Goal: Information Seeking & Learning: Learn about a topic

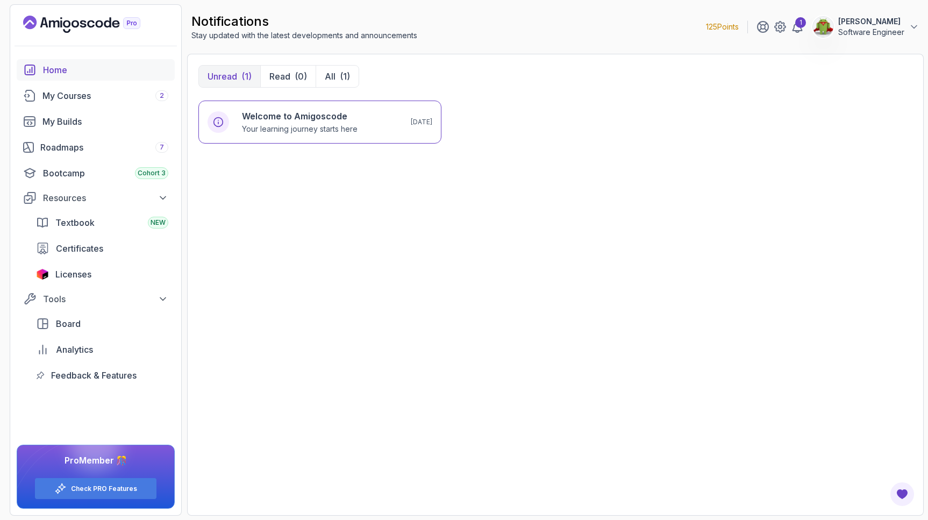
click at [60, 75] on div "Home" at bounding box center [105, 69] width 125 height 13
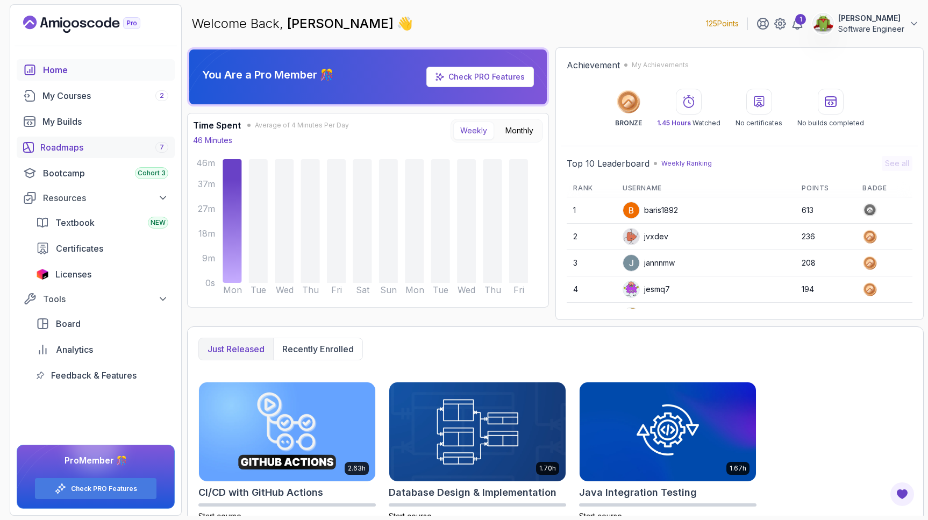
click at [62, 145] on div "Roadmaps 7" at bounding box center [104, 147] width 128 height 13
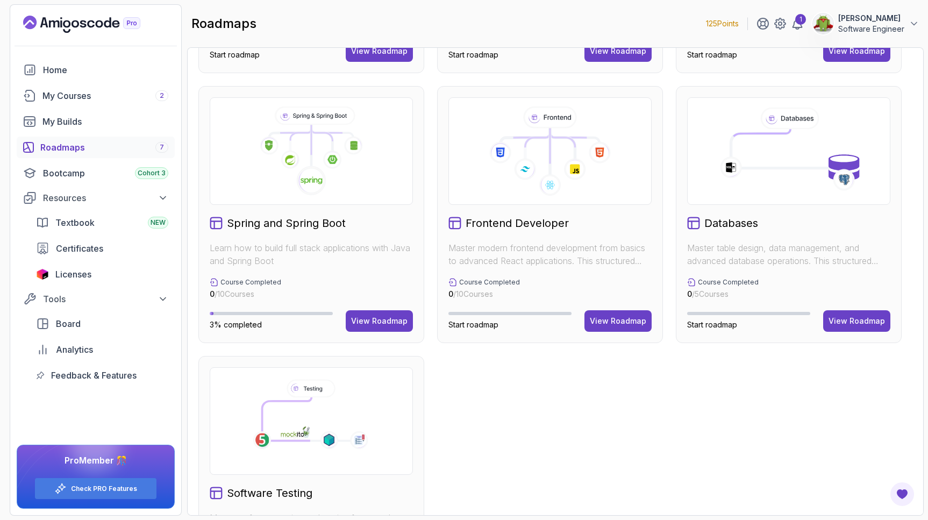
scroll to position [243, 0]
click at [514, 224] on h2 "Frontend Developer" at bounding box center [517, 222] width 103 height 15
click at [503, 186] on icon at bounding box center [549, 150] width 185 height 89
click at [610, 315] on div "View Roadmap" at bounding box center [618, 320] width 56 height 11
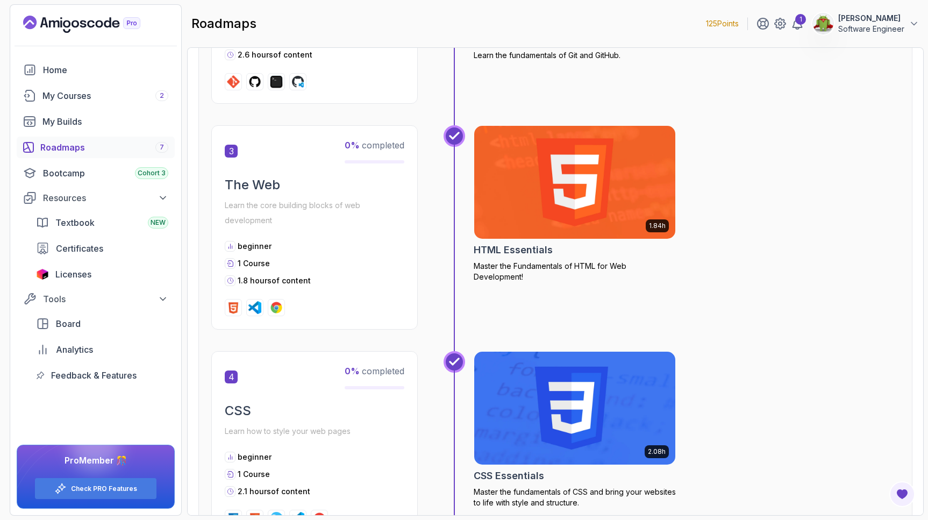
scroll to position [574, 0]
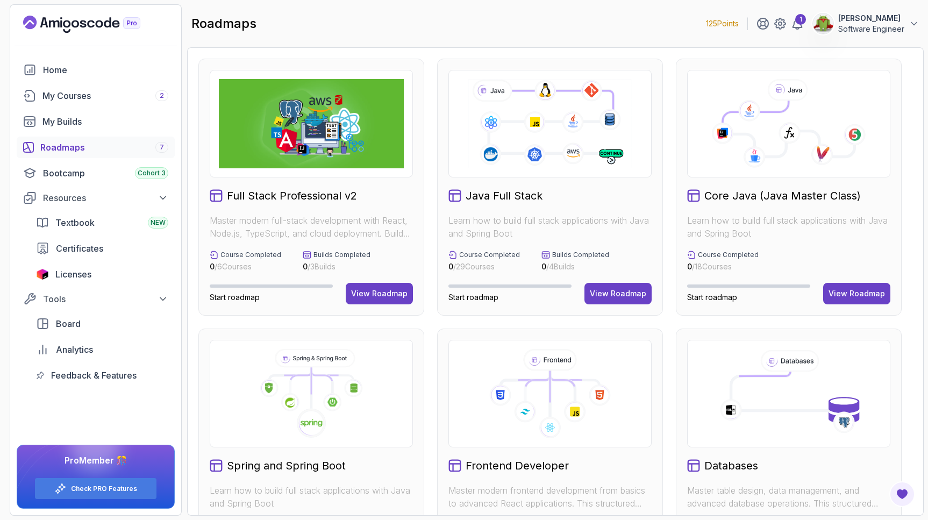
click at [290, 152] on img at bounding box center [311, 123] width 185 height 89
click at [366, 291] on div "View Roadmap" at bounding box center [379, 293] width 56 height 11
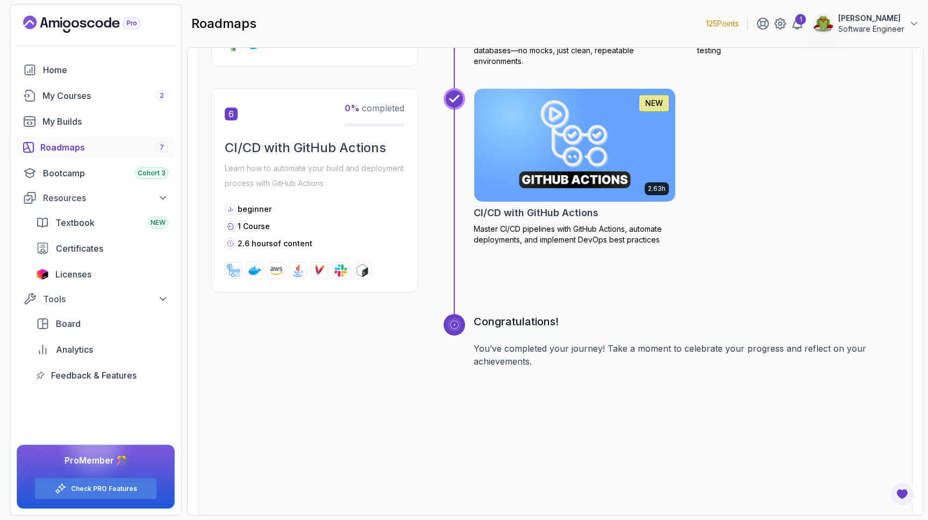
scroll to position [1815, 0]
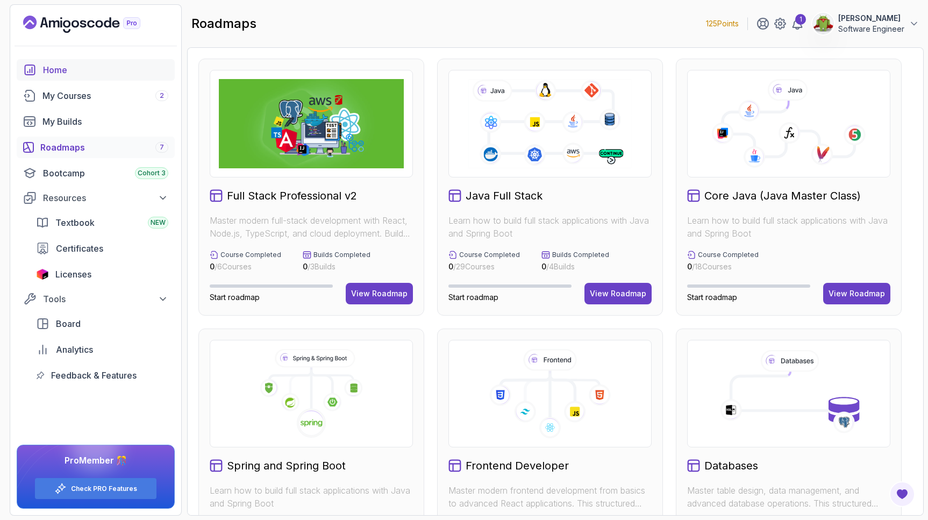
click at [67, 67] on div "Home" at bounding box center [105, 69] width 125 height 13
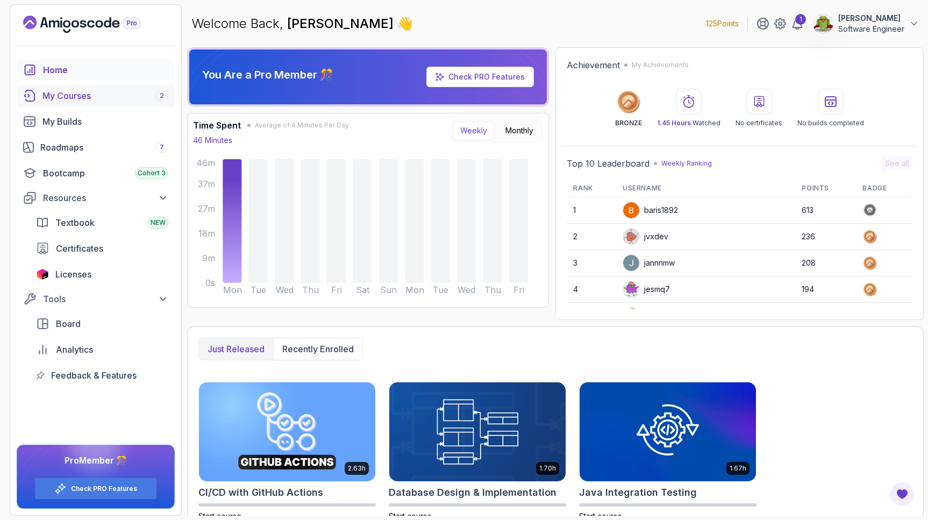
click at [65, 97] on div "My Courses 2" at bounding box center [105, 95] width 126 height 13
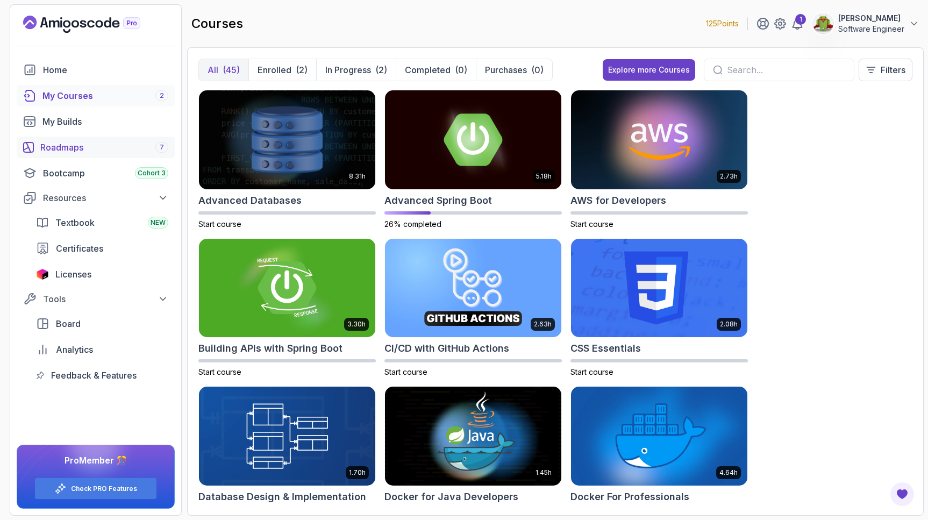
click at [73, 141] on div "Roadmaps 7" at bounding box center [104, 147] width 128 height 13
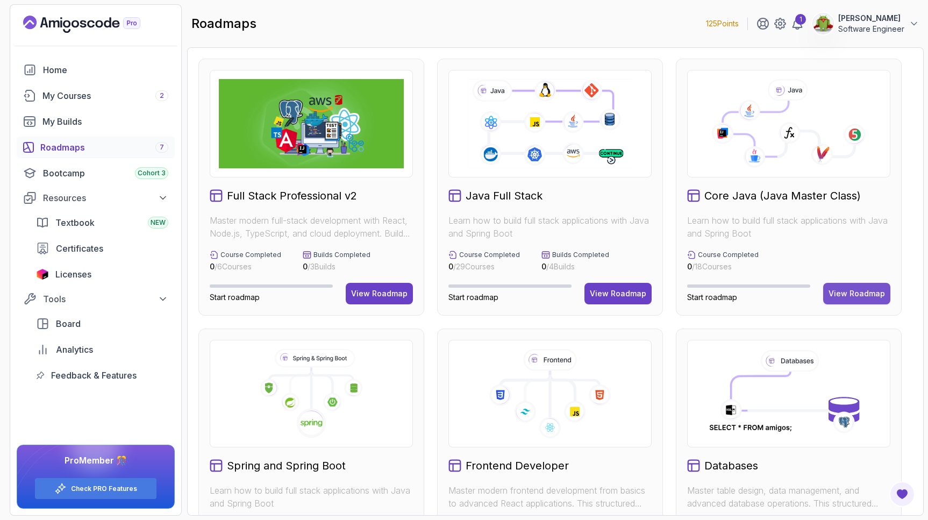
click at [850, 291] on div "View Roadmap" at bounding box center [856, 293] width 56 height 11
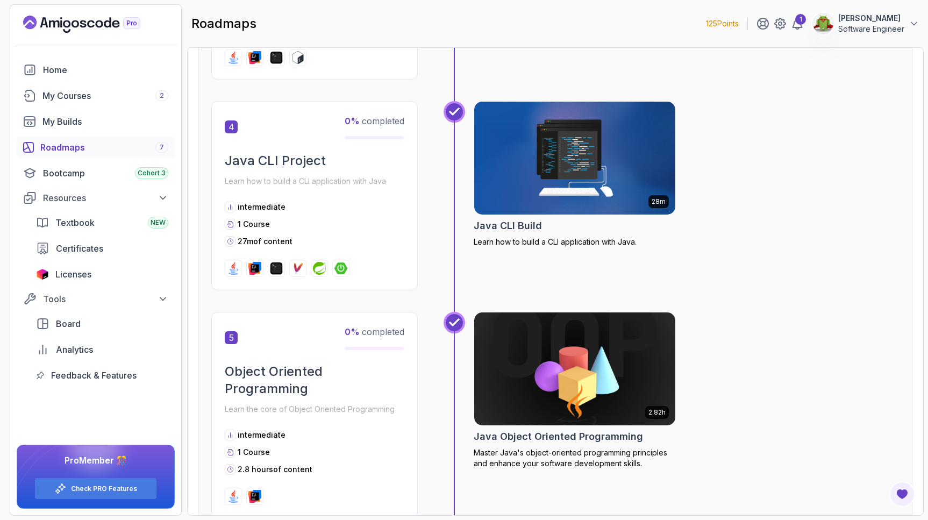
scroll to position [710, 0]
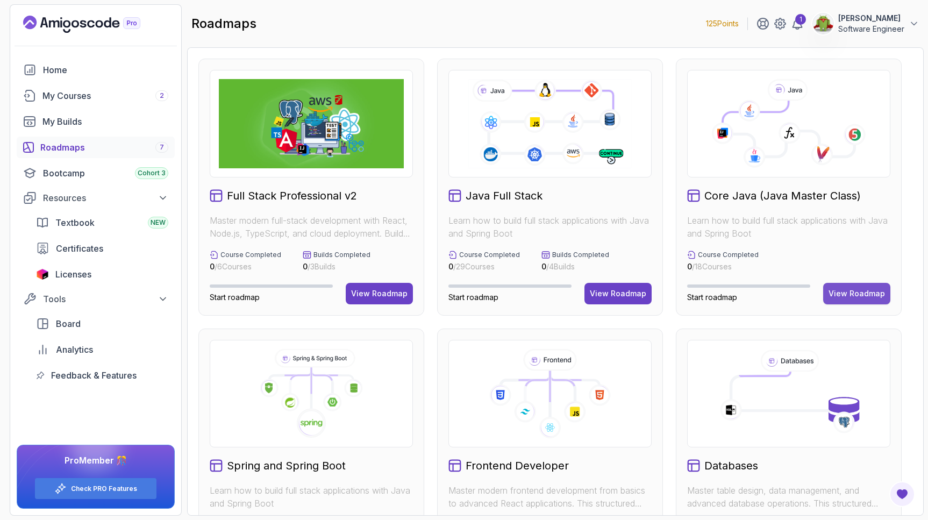
click at [865, 298] on div "View Roadmap" at bounding box center [856, 293] width 56 height 11
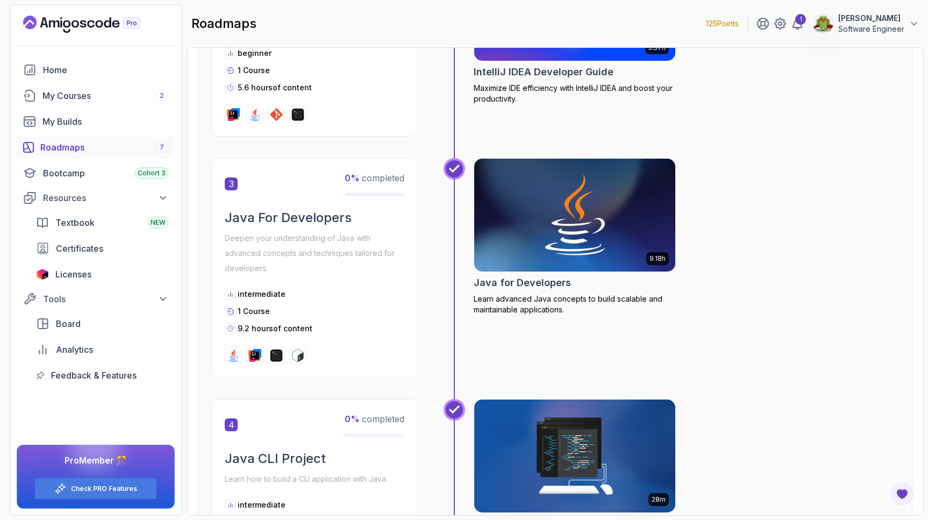
scroll to position [547, 0]
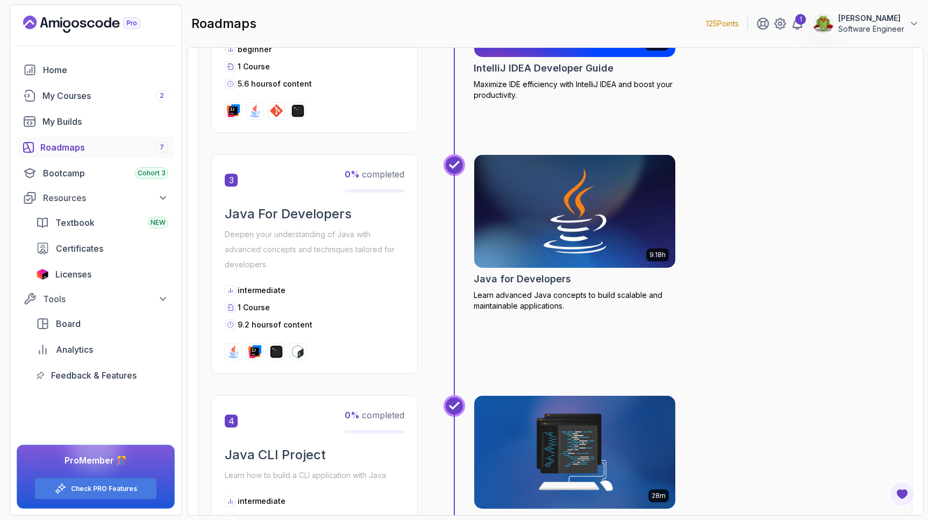
click at [563, 258] on img at bounding box center [574, 211] width 211 height 118
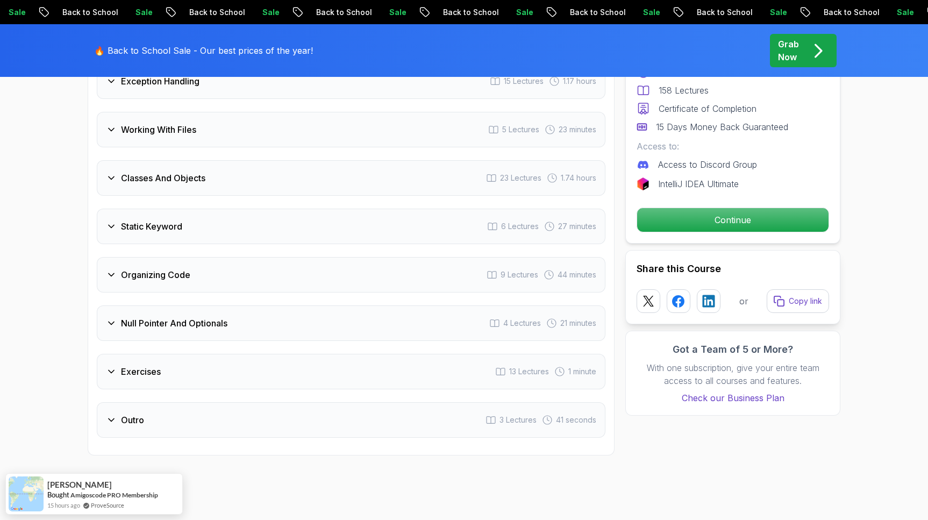
scroll to position [2070, 0]
click at [110, 317] on icon at bounding box center [111, 322] width 11 height 11
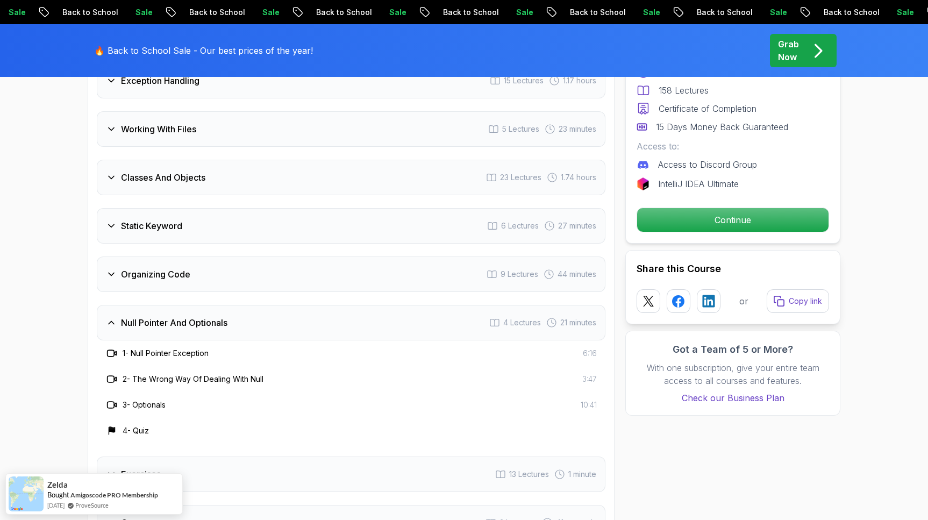
click at [110, 317] on icon at bounding box center [111, 322] width 11 height 11
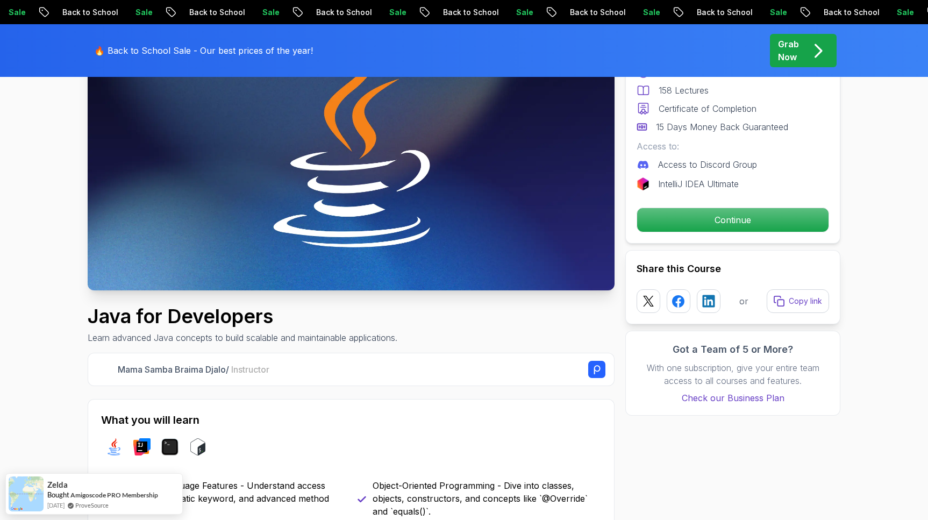
scroll to position [0, 0]
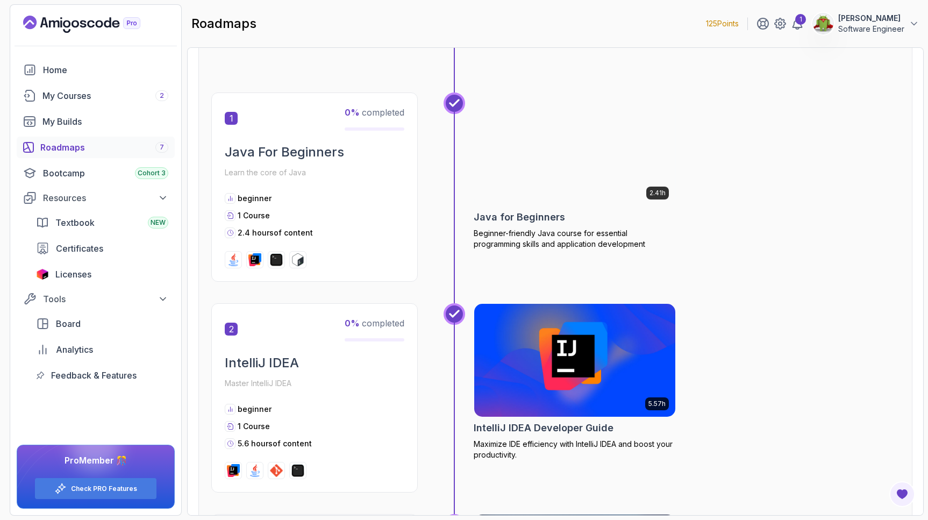
scroll to position [190, 0]
